Goal: Find specific page/section: Find specific page/section

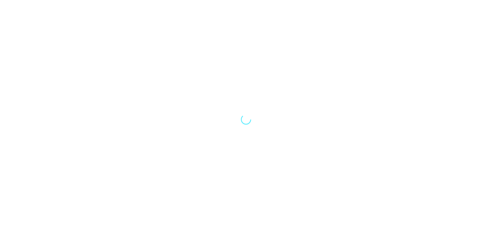
select select "Song"
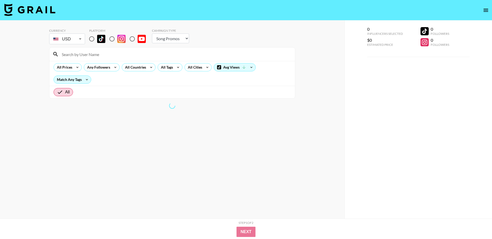
click at [83, 55] on input at bounding box center [175, 54] width 233 height 8
paste input "amina.rashid1"
type input "amina.rashid1"
click at [92, 39] on input "radio" at bounding box center [91, 39] width 11 height 11
radio input "true"
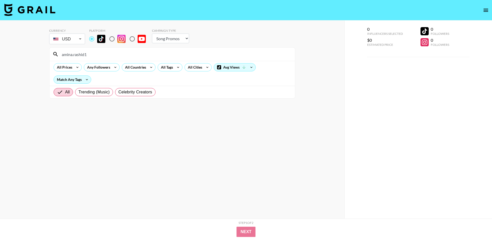
click at [91, 56] on input "amina.rashid1" at bounding box center [175, 54] width 233 height 8
type input "a"
